Goal: Task Accomplishment & Management: Manage account settings

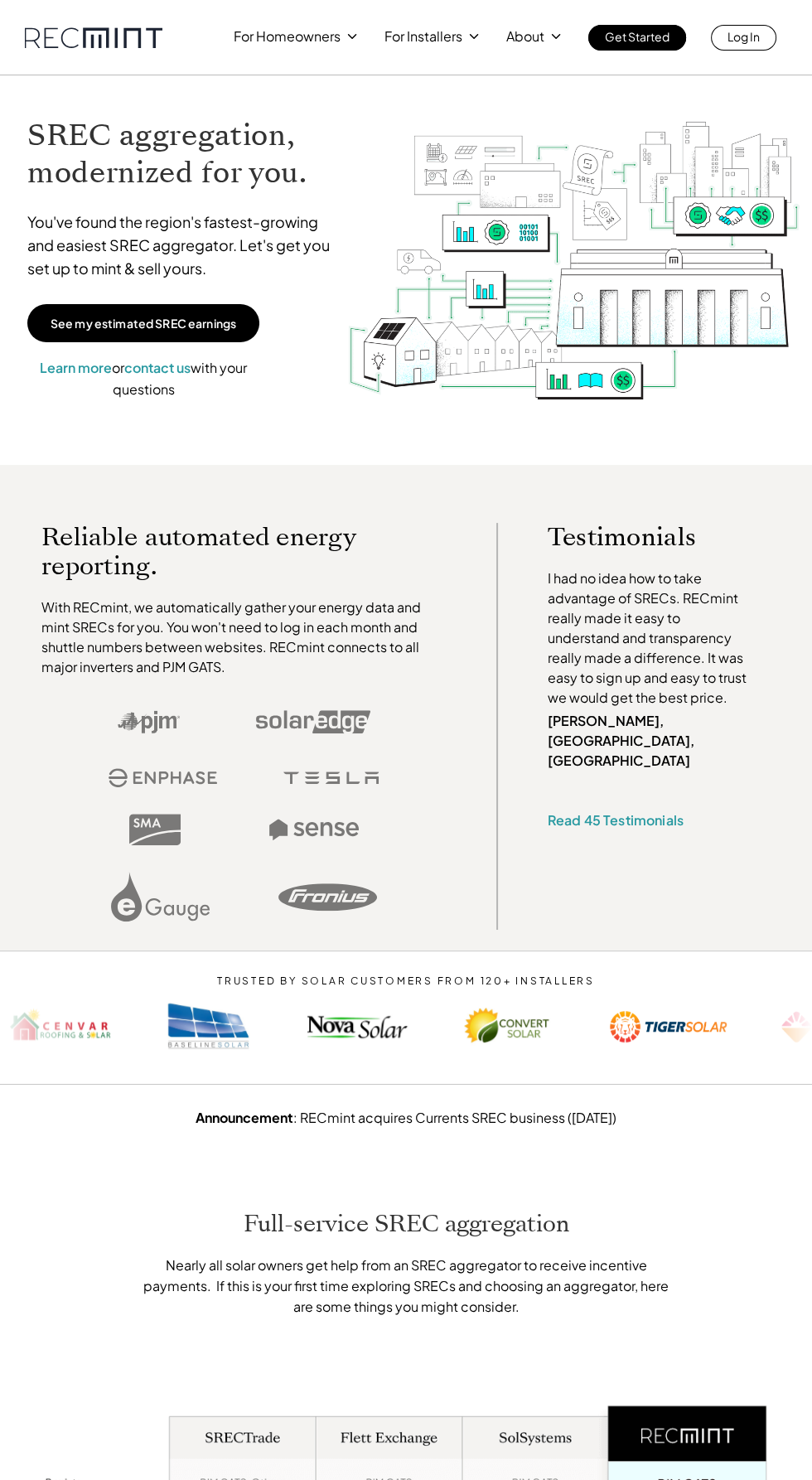
click at [766, 50] on link "Log In" at bounding box center [743, 38] width 65 height 26
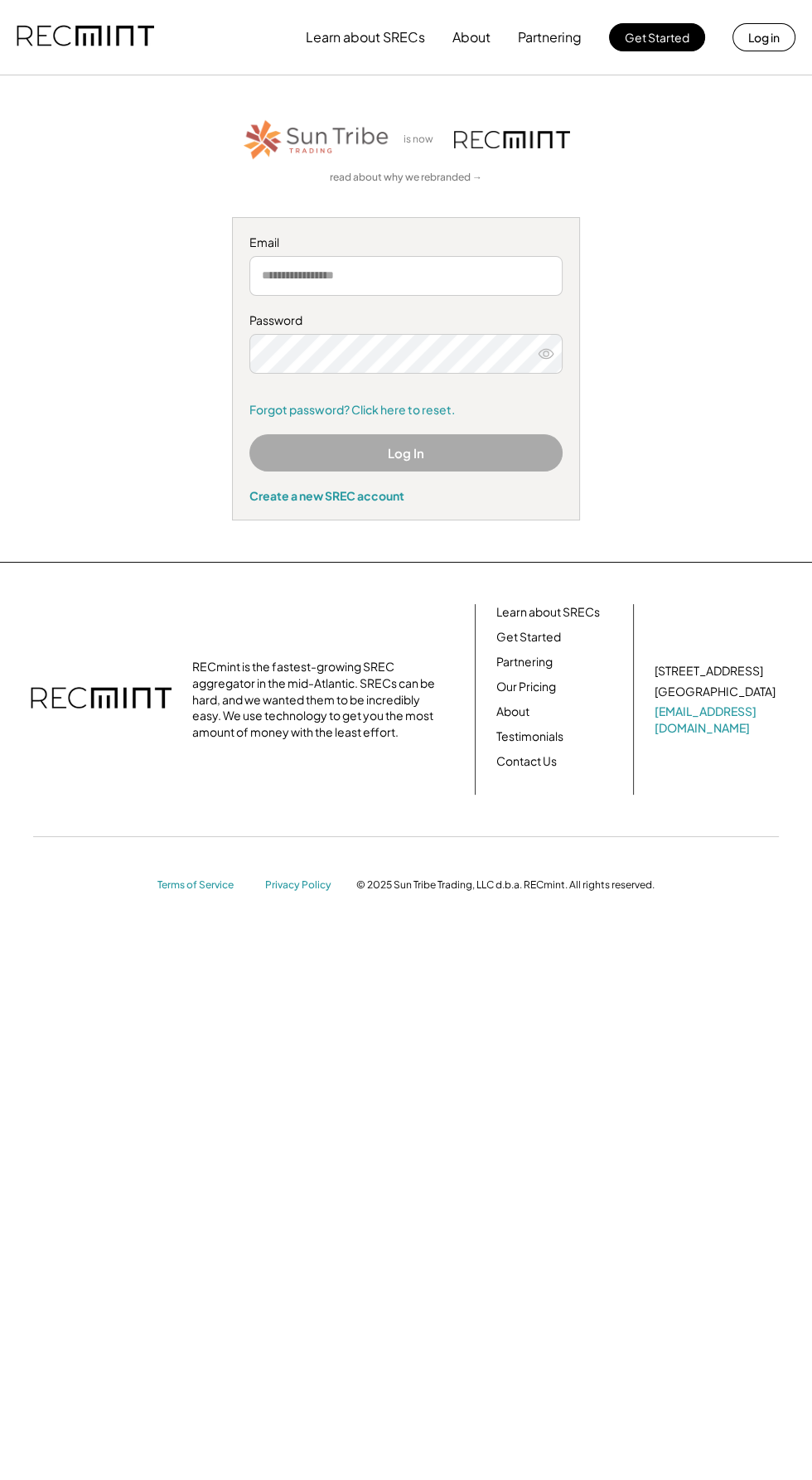
click at [454, 271] on input "email" at bounding box center [405, 276] width 313 height 40
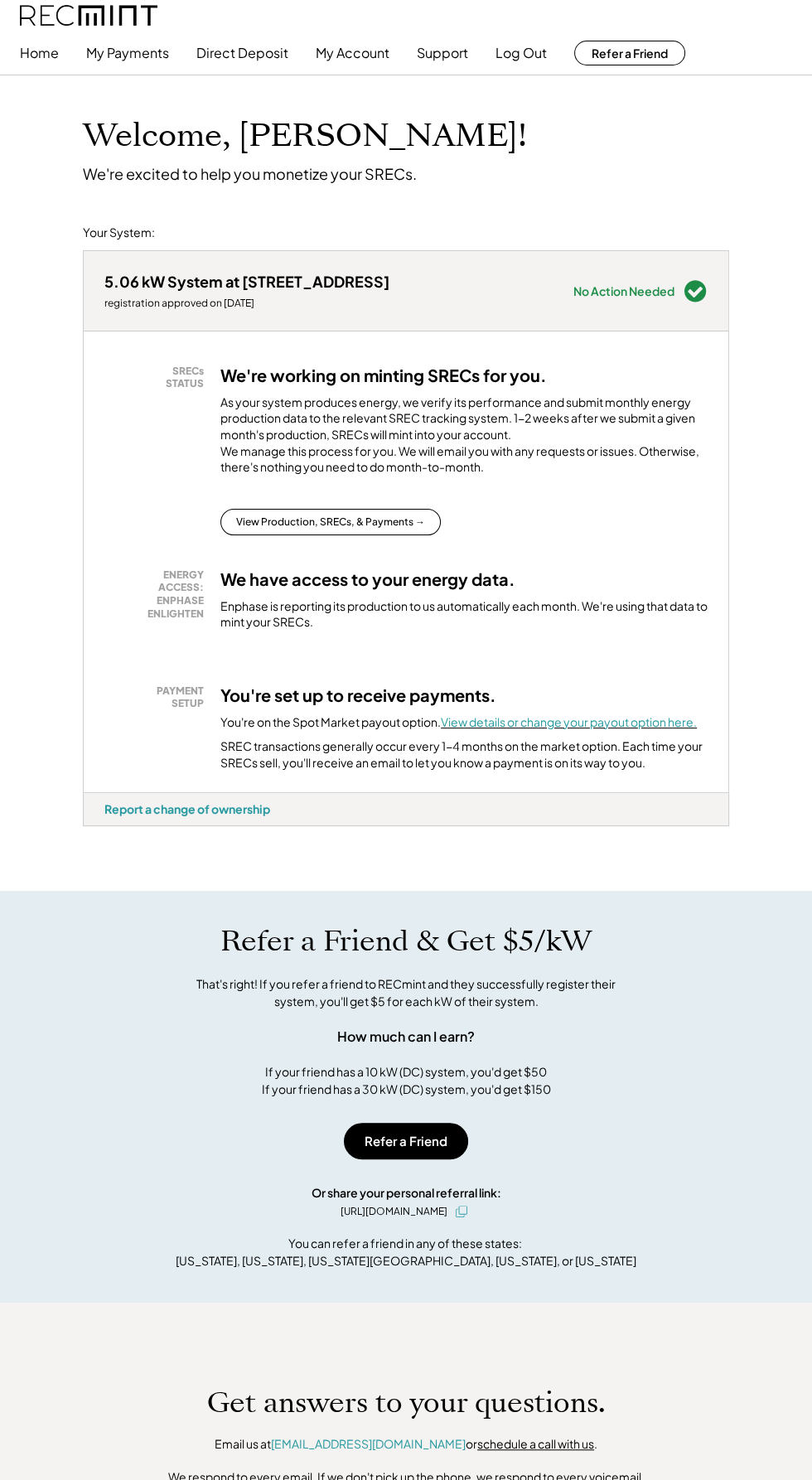
click at [580, 729] on font "View details or change your payout option here." at bounding box center [569, 721] width 256 height 15
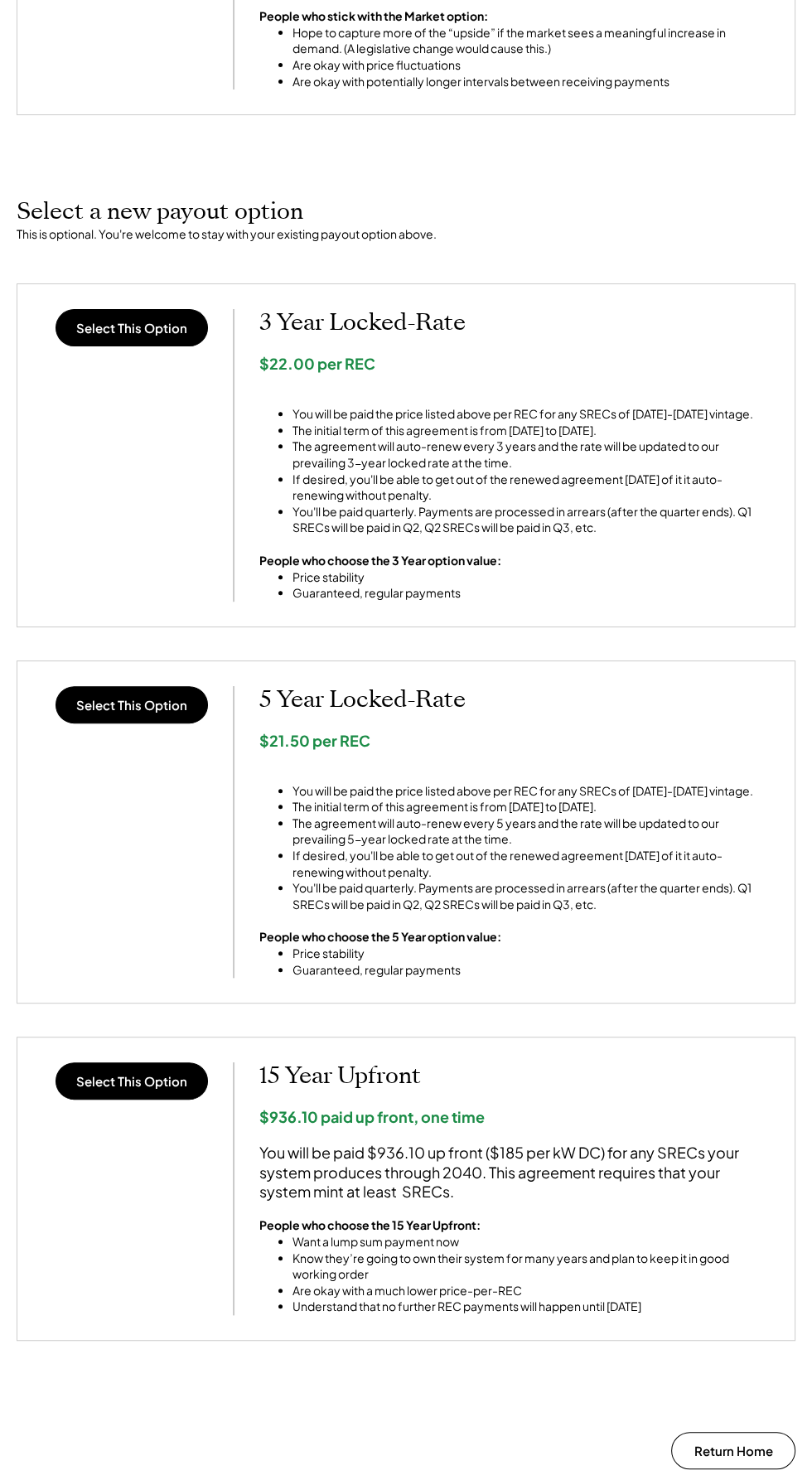
scroll to position [722, 0]
